Goal: Information Seeking & Learning: Check status

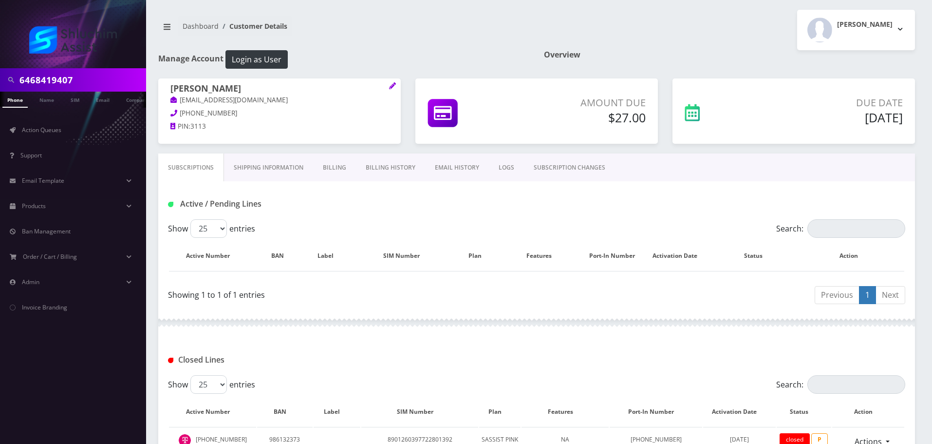
click at [81, 78] on input "6468419407" at bounding box center [81, 80] width 124 height 19
type input "[EMAIL_ADDRESS][DOMAIN_NAME]"
click at [96, 99] on link "Email" at bounding box center [102, 100] width 23 height 16
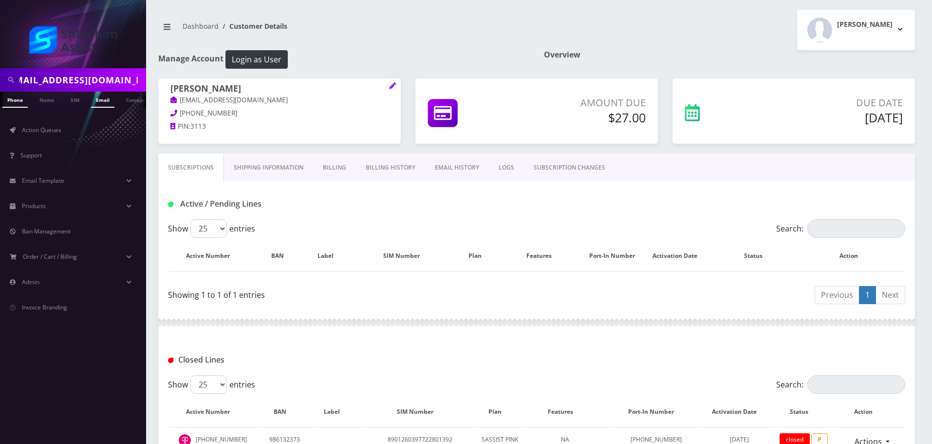
scroll to position [0, 0]
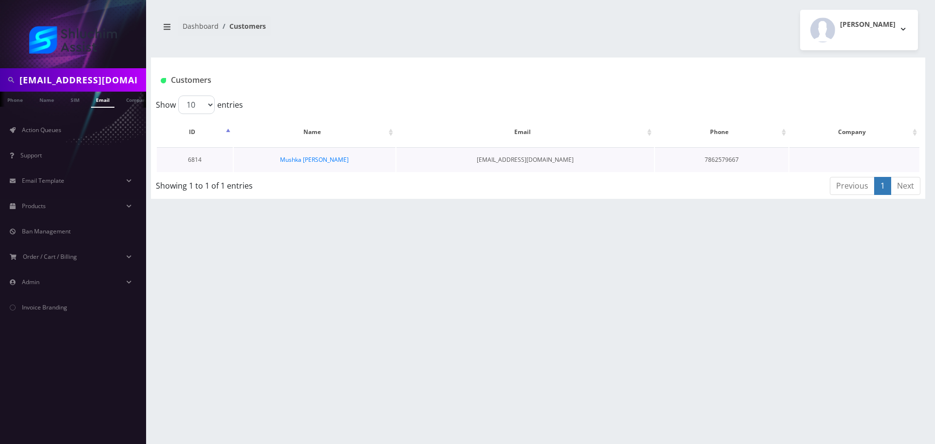
click at [297, 151] on td "Mushka [PERSON_NAME]" at bounding box center [315, 159] width 162 height 25
click at [302, 159] on link "Mushka [PERSON_NAME]" at bounding box center [314, 159] width 69 height 8
click at [320, 161] on link "Mushka [PERSON_NAME]" at bounding box center [314, 159] width 69 height 8
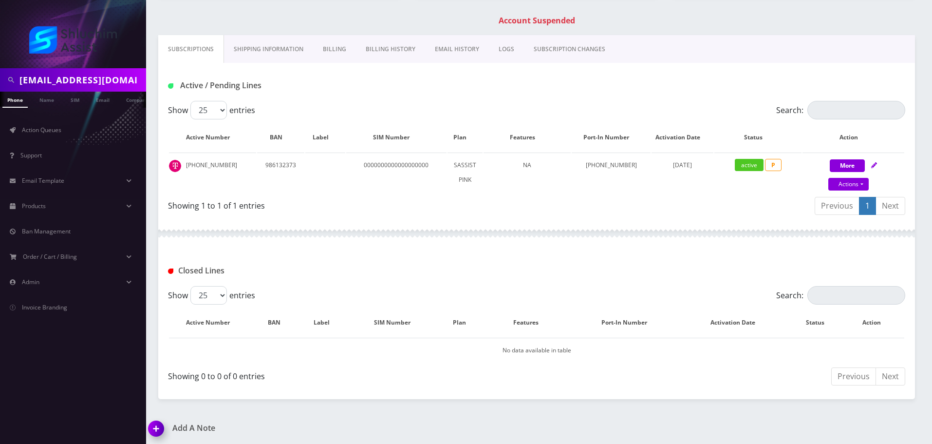
scroll to position [150, 0]
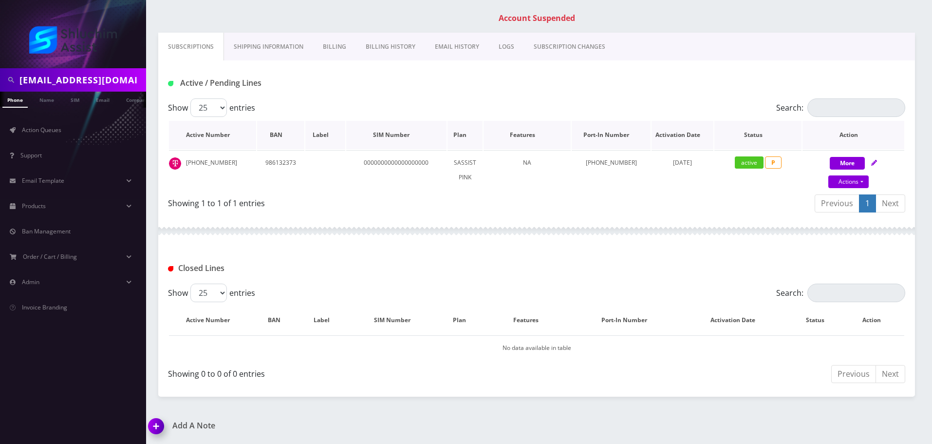
drag, startPoint x: 456, startPoint y: 139, endPoint x: 549, endPoint y: 139, distance: 93.5
click at [549, 139] on tr "Active Number BAN Label SIM Number Plan Features Port-In Number Activation Date…" at bounding box center [536, 135] width 735 height 28
click at [549, 139] on th "Features" at bounding box center [527, 135] width 87 height 28
drag, startPoint x: 668, startPoint y: 137, endPoint x: 704, endPoint y: 137, distance: 36.5
click at [704, 137] on tr "Active Number BAN Label SIM Number Plan Features Port-In Number Activation Date…" at bounding box center [536, 135] width 735 height 28
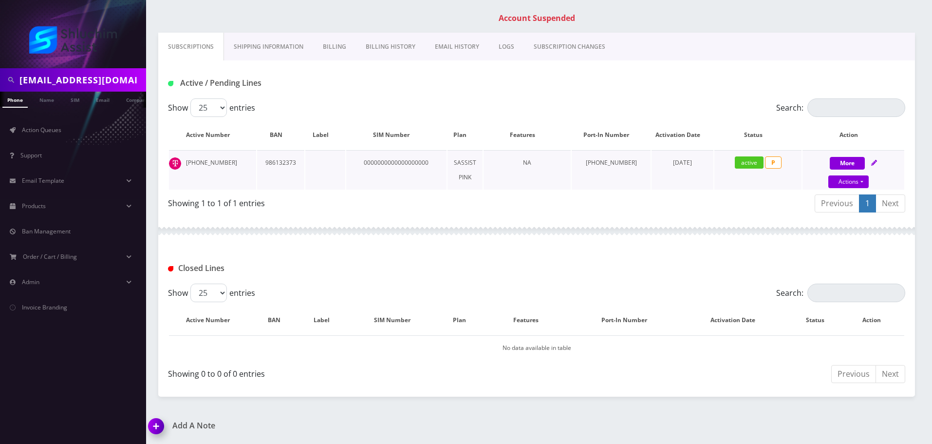
click at [673, 165] on span "[DATE]" at bounding box center [682, 162] width 19 height 8
click at [222, 164] on td "[PHONE_NUMBER]" at bounding box center [212, 169] width 87 height 39
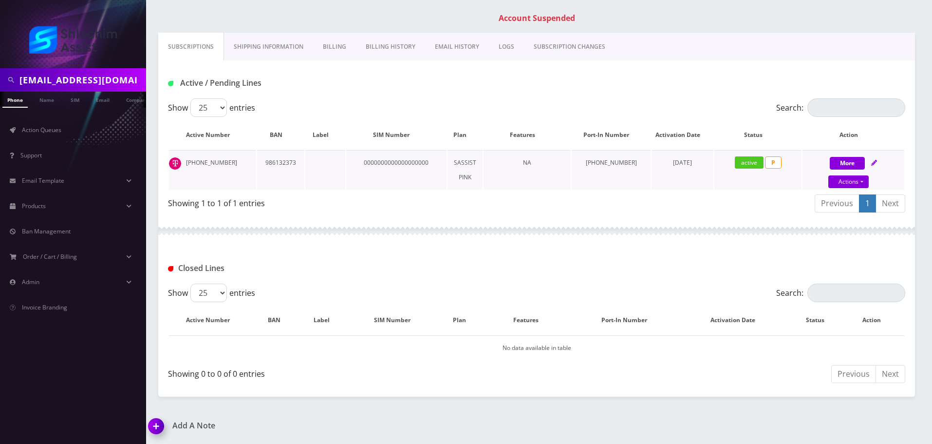
click at [222, 164] on td "[PHONE_NUMBER]" at bounding box center [212, 169] width 87 height 39
click at [227, 163] on td "[PHONE_NUMBER]" at bounding box center [212, 169] width 87 height 39
click at [401, 43] on link "Billing History" at bounding box center [390, 47] width 69 height 28
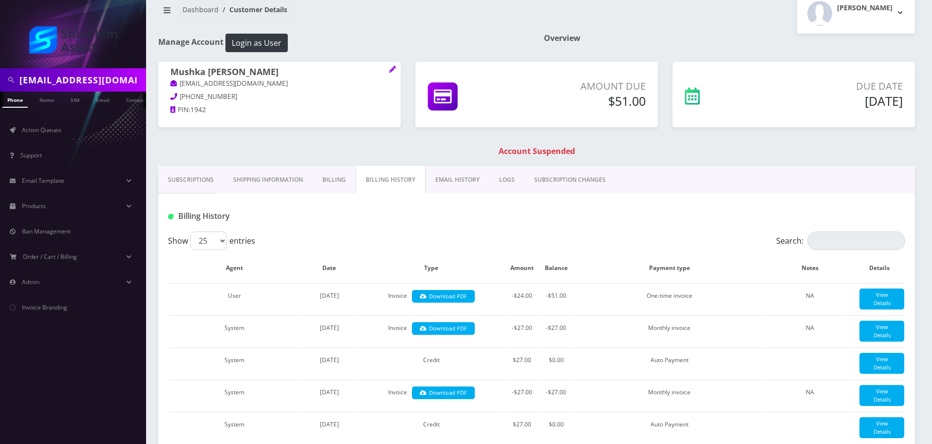
scroll to position [150, 0]
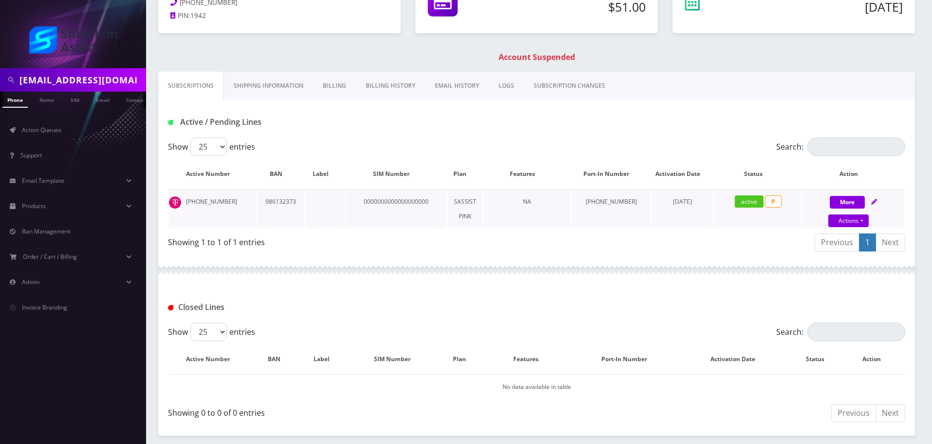
scroll to position [3, 0]
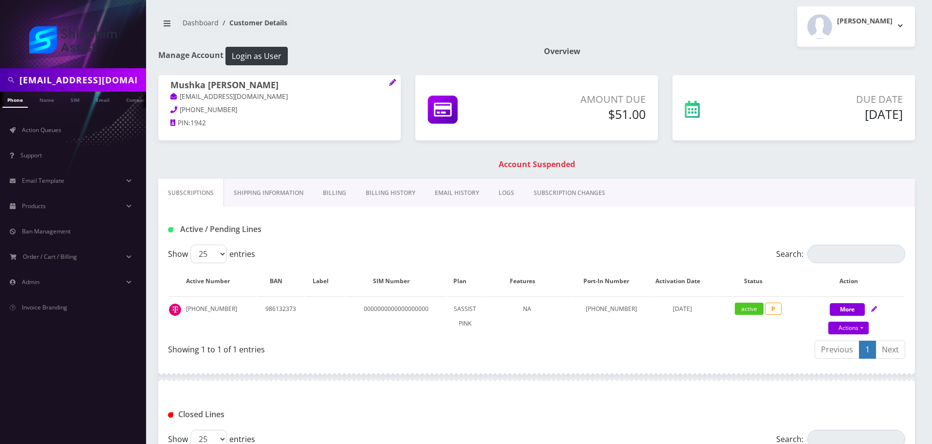
click at [390, 148] on div "Mushka Hendel mushkahendel@gmail.com 786-257-9667 PIN: 1942" at bounding box center [279, 112] width 257 height 75
click at [412, 148] on div "Amount Due $51.00" at bounding box center [536, 112] width 257 height 75
click at [399, 198] on link "Billing History" at bounding box center [390, 193] width 69 height 28
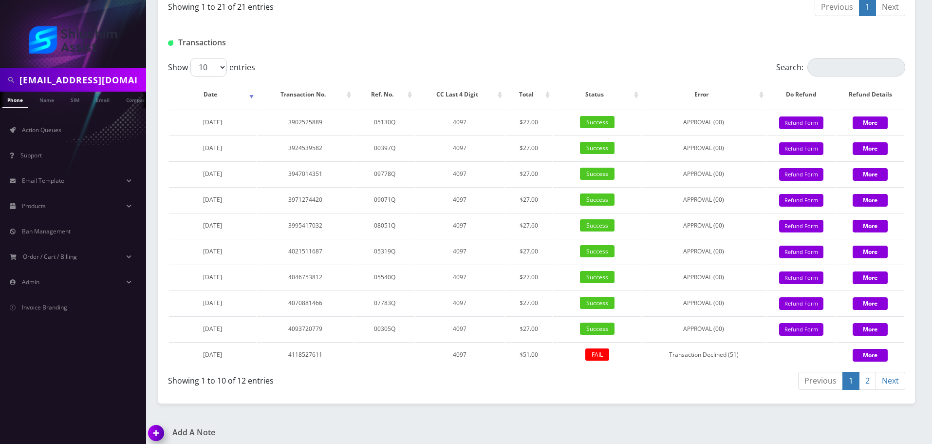
scroll to position [988, 0]
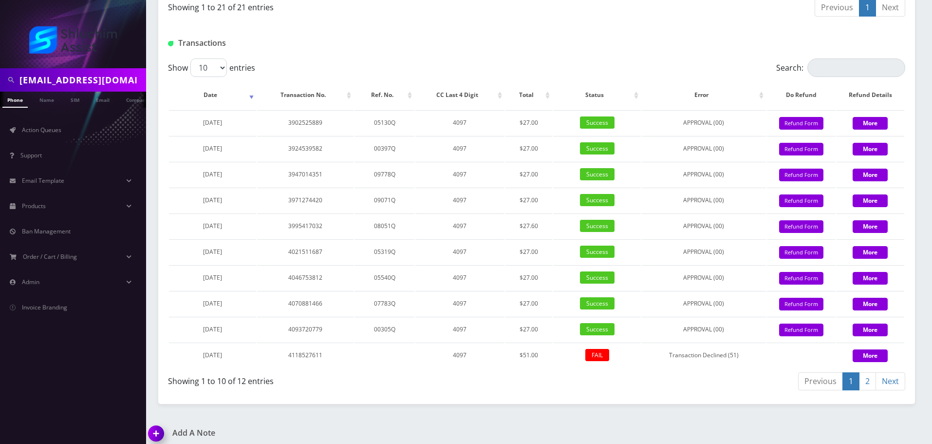
click at [472, 77] on div "Show 10 25 50 100 entries" at bounding box center [444, 67] width 553 height 19
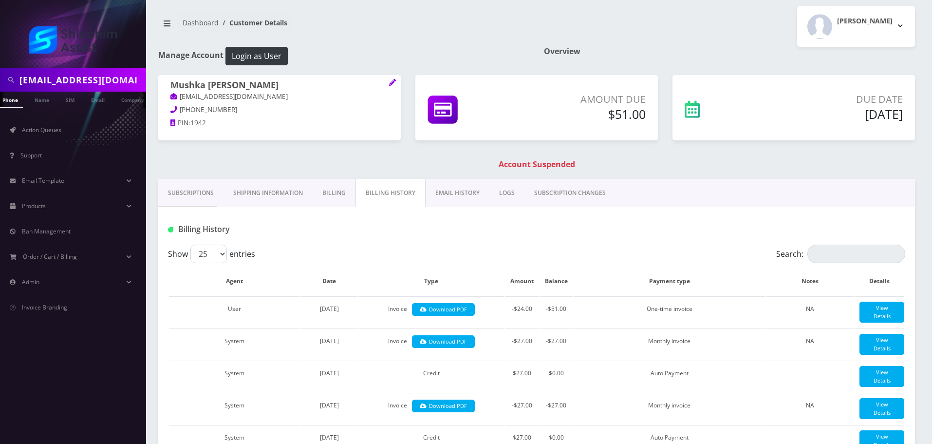
scroll to position [0, 0]
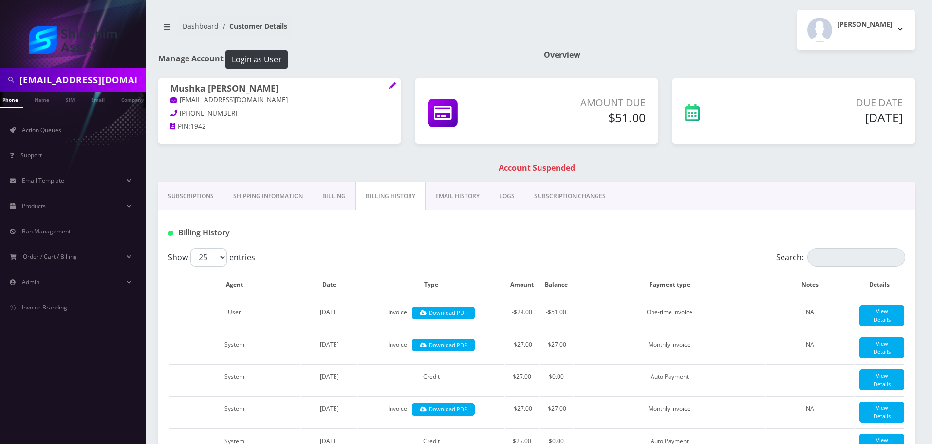
click at [199, 206] on link "Subscriptions" at bounding box center [190, 196] width 65 height 28
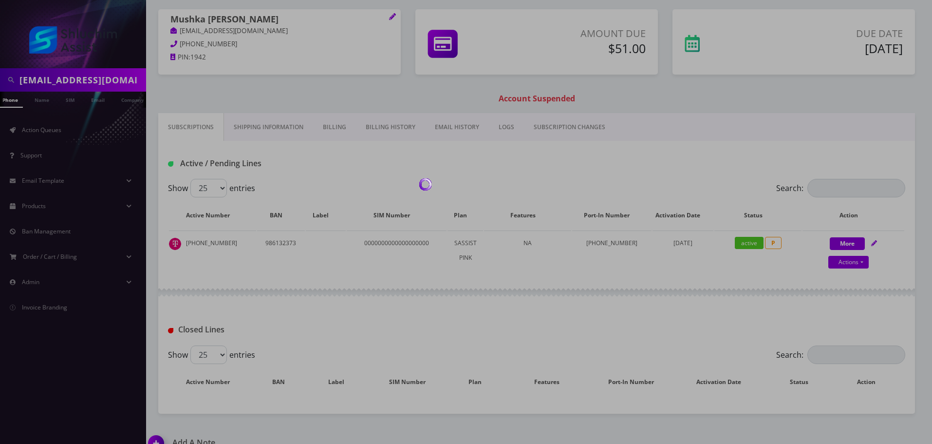
scroll to position [86, 0]
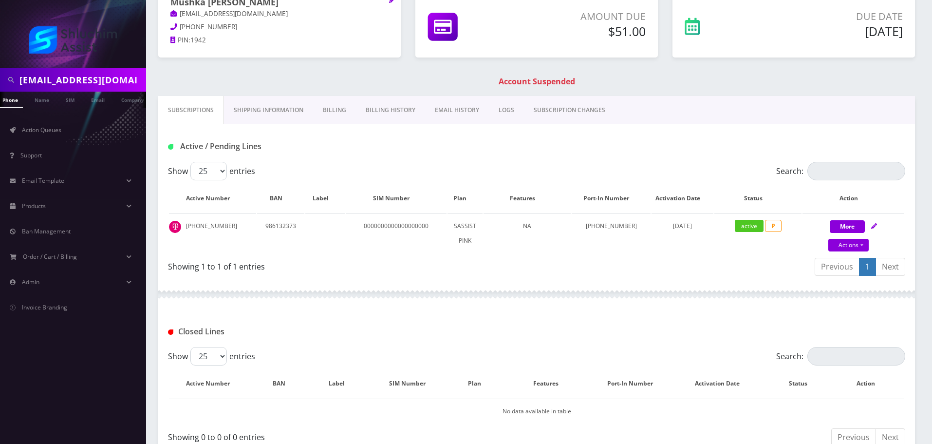
click at [76, 81] on input "[EMAIL_ADDRESS][DOMAIN_NAME]" at bounding box center [81, 80] width 124 height 19
paste input "Hi [Name], We understand your line is showing as suspended due to a card issue.…"
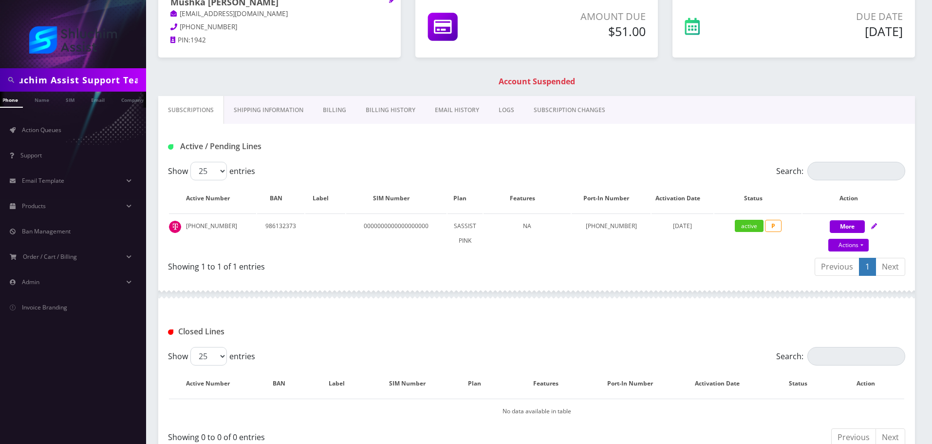
click at [111, 82] on input "Hi [Name], We understand your line is showing as suspended due to a card issue.…" at bounding box center [81, 80] width 124 height 19
click at [131, 76] on input "Hi [Name], We understand your line is showing as suspended due to a card issue.…" at bounding box center [81, 80] width 124 height 19
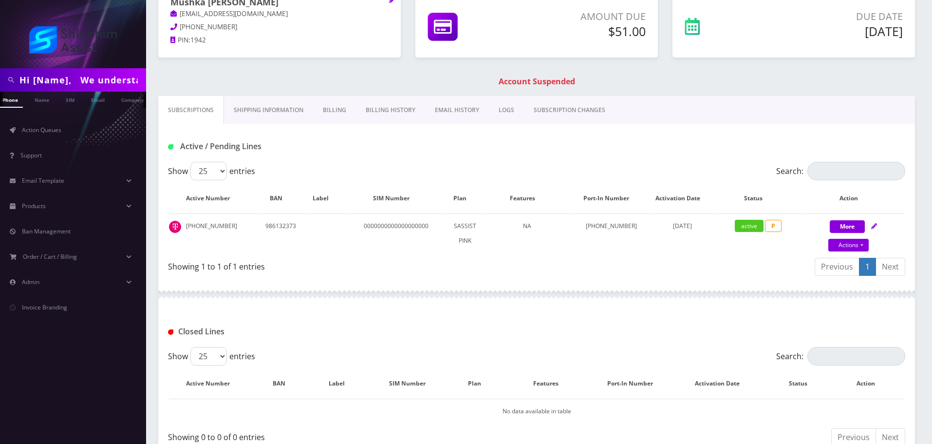
click at [131, 76] on input "Hi [Name], We understand your line is showing as suspended due to a card issue.…" at bounding box center [81, 80] width 124 height 19
paste input "[EMAIL_ADDRESS][DOMAIN_NAME]"
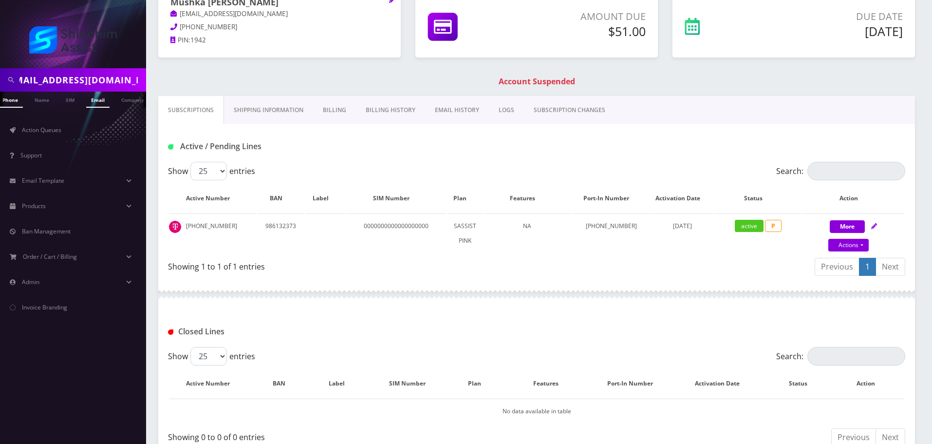
type input "[EMAIL_ADDRESS][DOMAIN_NAME]"
click at [91, 99] on link "Email" at bounding box center [97, 100] width 23 height 16
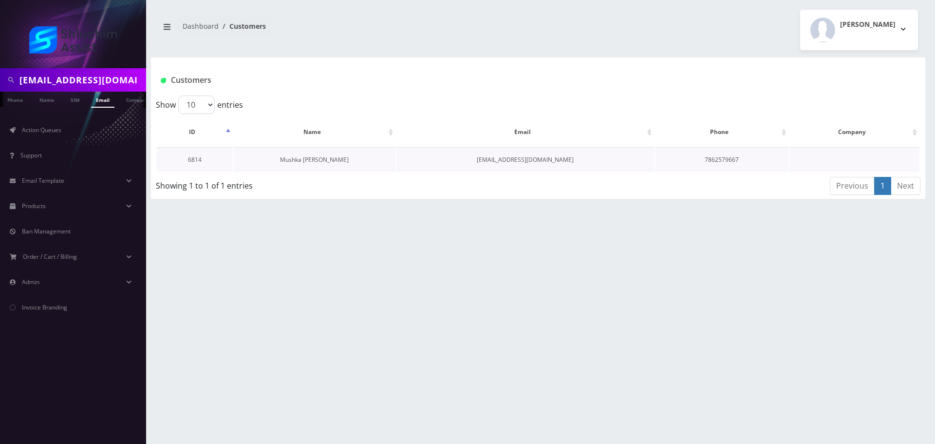
click at [310, 160] on link "Mushka [PERSON_NAME]" at bounding box center [314, 159] width 69 height 8
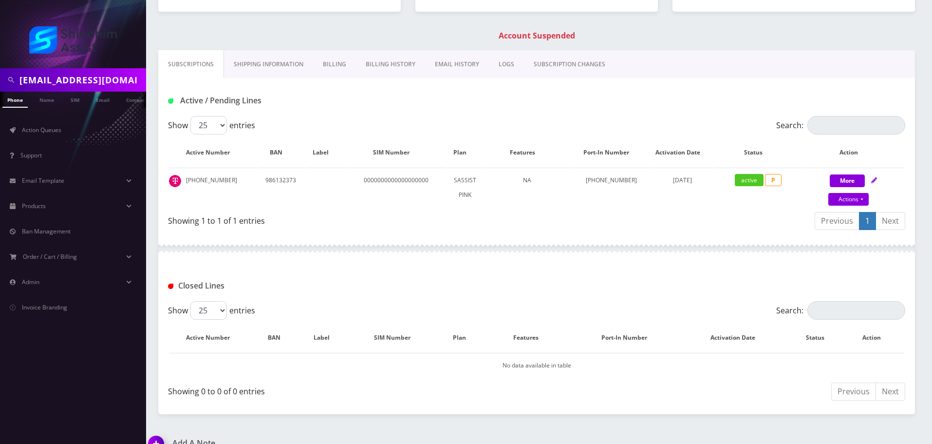
scroll to position [150, 0]
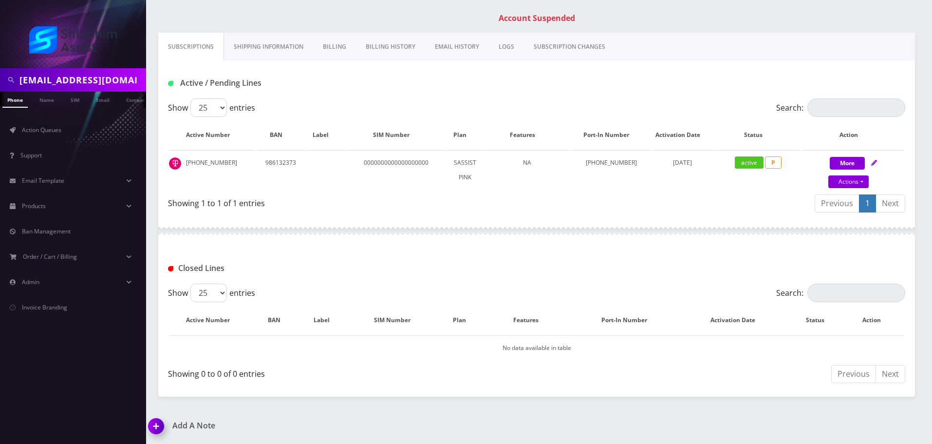
click at [452, 57] on link "EMAIL HISTORY" at bounding box center [457, 47] width 64 height 28
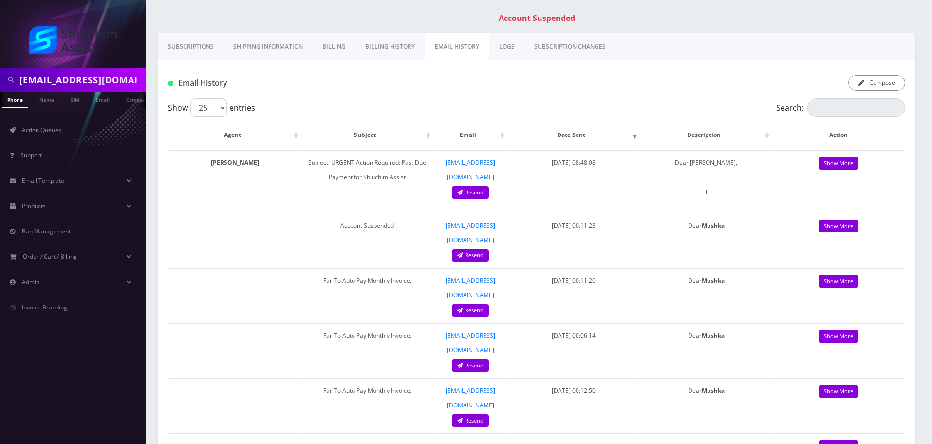
click at [212, 51] on link "Subscriptions" at bounding box center [190, 47] width 65 height 28
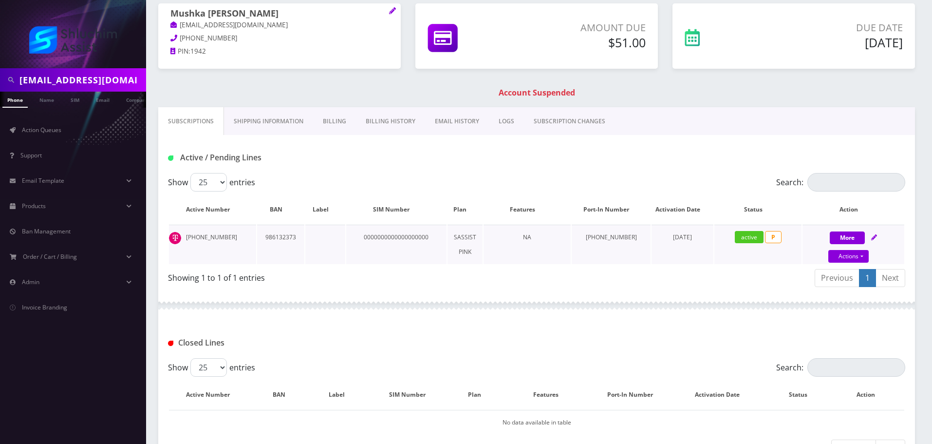
scroll to position [52, 0]
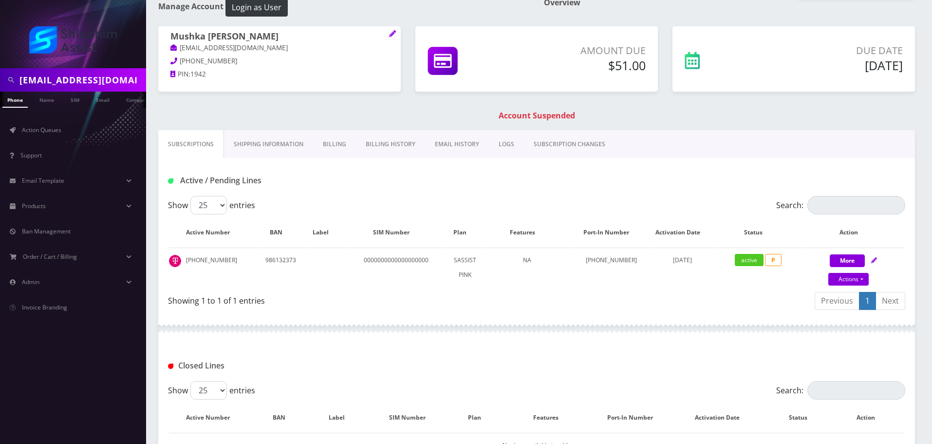
click at [390, 151] on link "Billing History" at bounding box center [390, 144] width 69 height 28
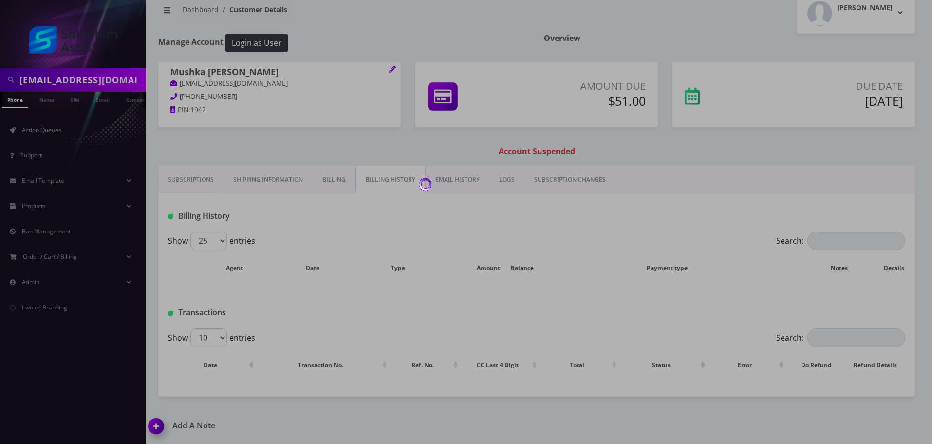
scroll to position [52, 0]
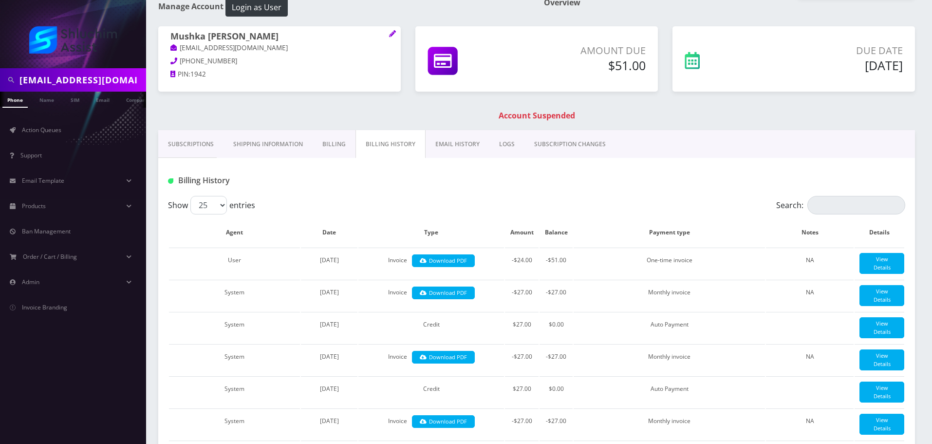
click at [442, 149] on link "EMAIL HISTORY" at bounding box center [458, 144] width 64 height 28
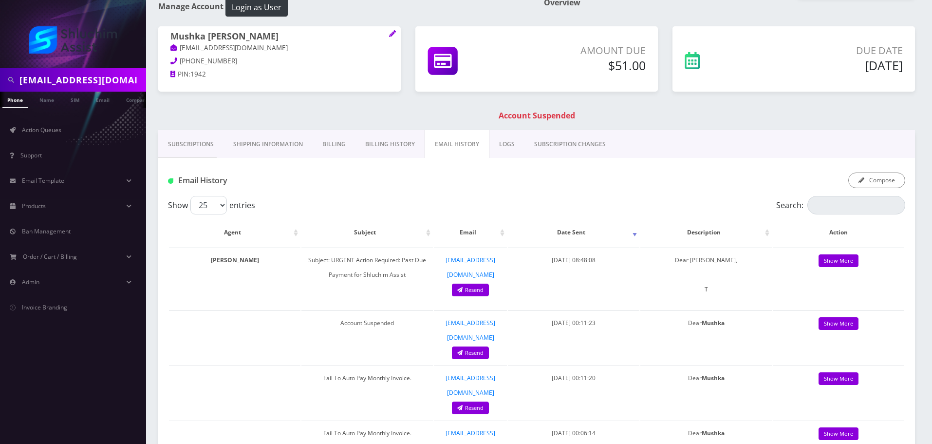
click at [171, 143] on link "Subscriptions" at bounding box center [190, 144] width 65 height 28
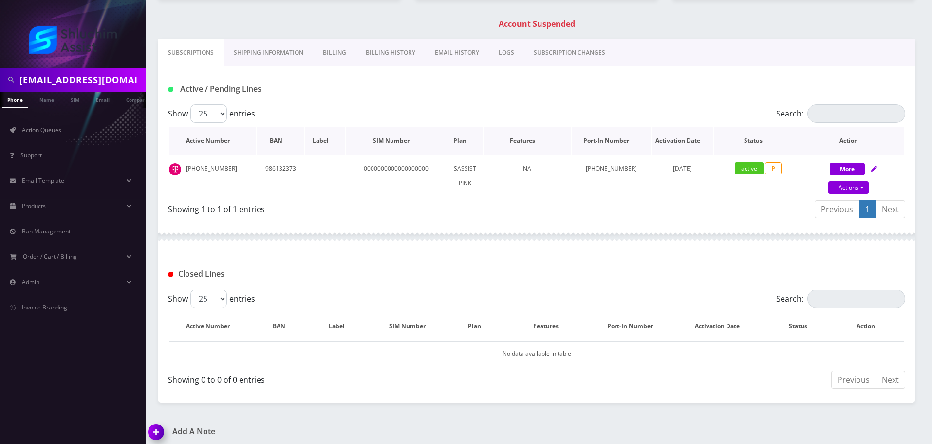
scroll to position [150, 0]
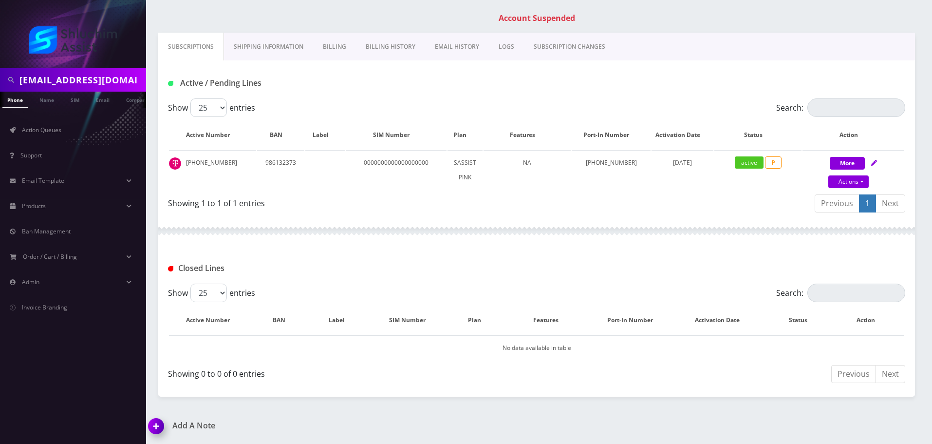
click at [373, 51] on link "Billing History" at bounding box center [390, 47] width 69 height 28
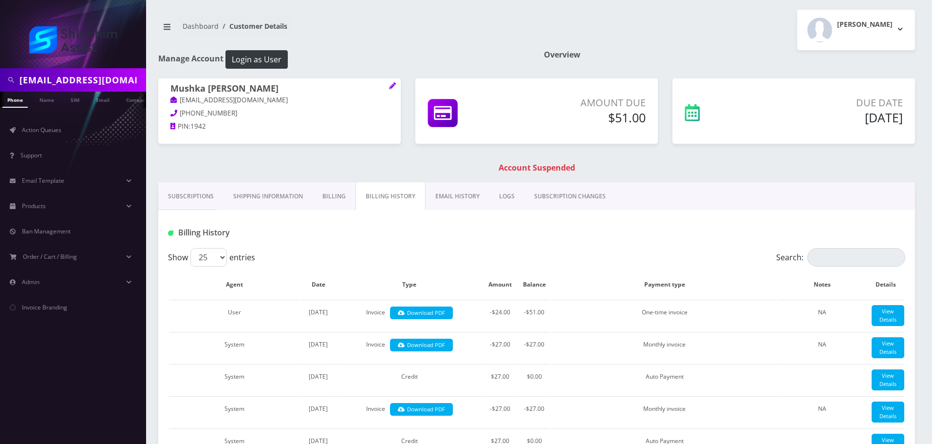
click at [205, 199] on link "Subscriptions" at bounding box center [190, 196] width 65 height 28
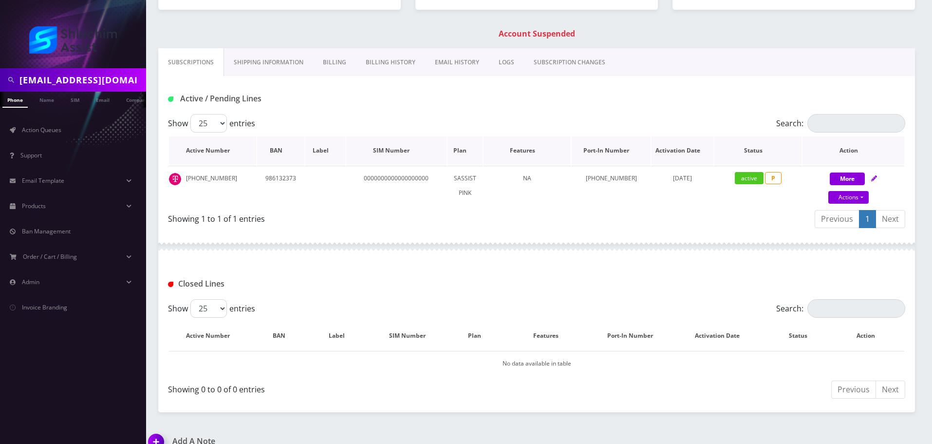
scroll to position [150, 0]
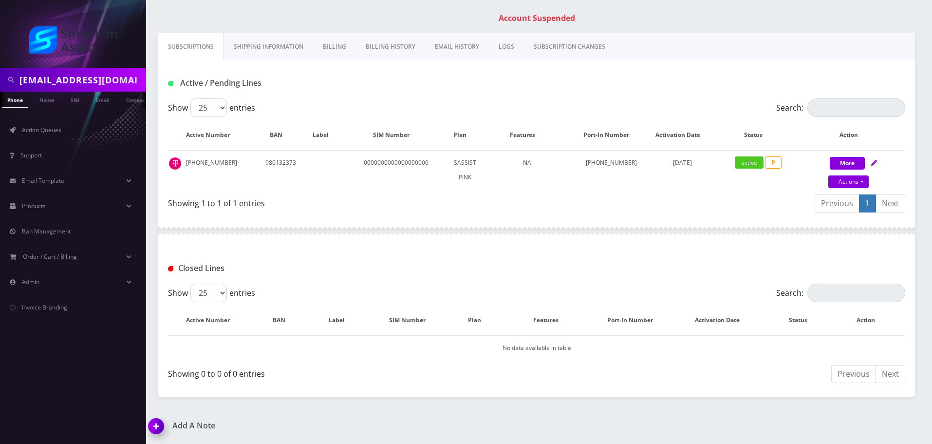
click at [378, 47] on link "Billing History" at bounding box center [390, 47] width 69 height 28
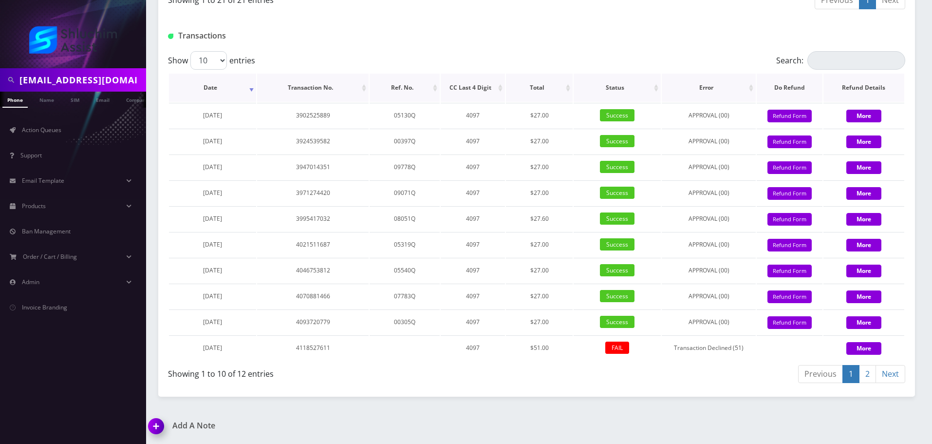
scroll to position [1093, 0]
